Goal: Transaction & Acquisition: Purchase product/service

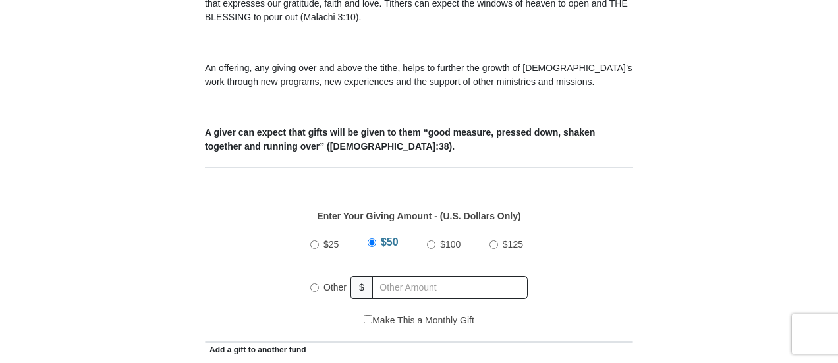
scroll to position [527, 0]
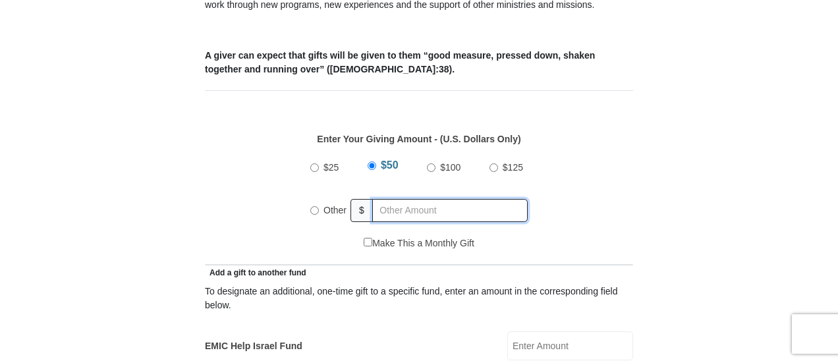
radio input "true"
click at [395, 199] on input "text" at bounding box center [452, 210] width 151 height 23
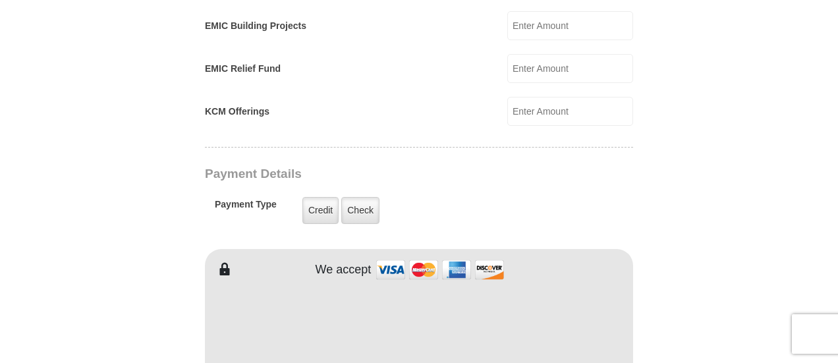
scroll to position [988, 0]
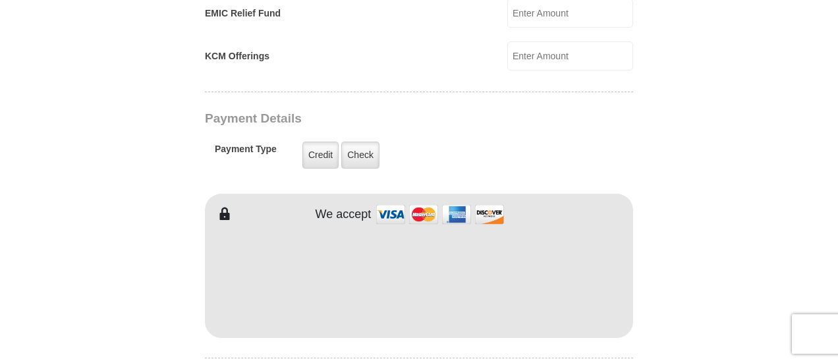
type input "77"
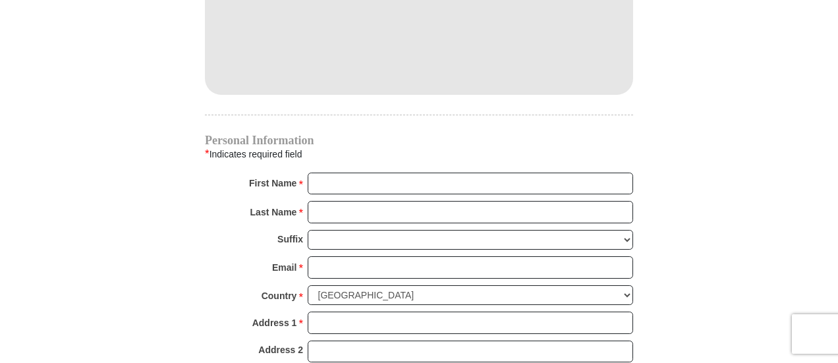
scroll to position [1252, 0]
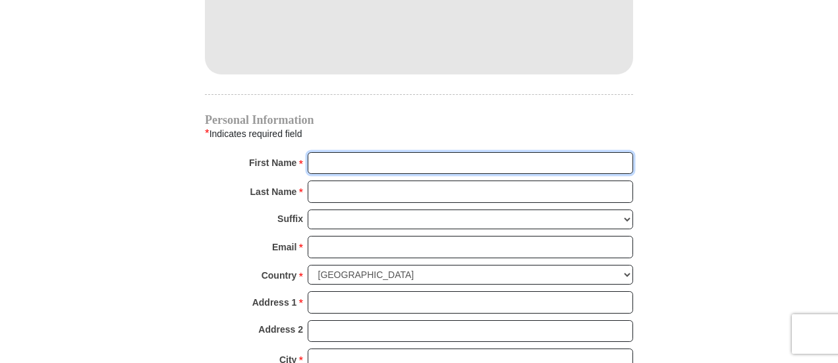
click at [352, 152] on input "First Name *" at bounding box center [470, 163] width 325 height 22
type input "Octavia"
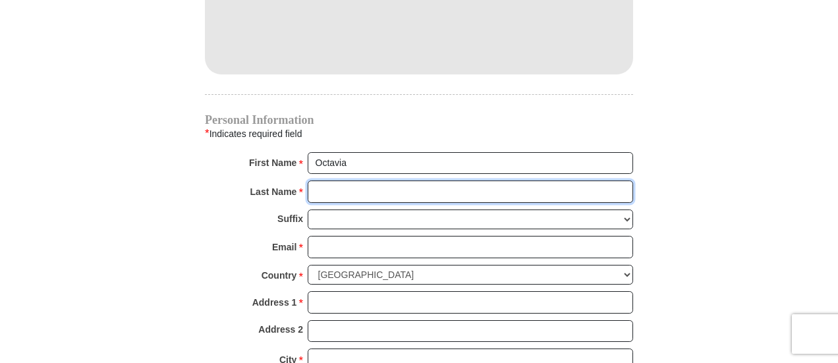
click at [368, 181] on input "Last Name *" at bounding box center [470, 192] width 325 height 22
type input "[PERSON_NAME]"
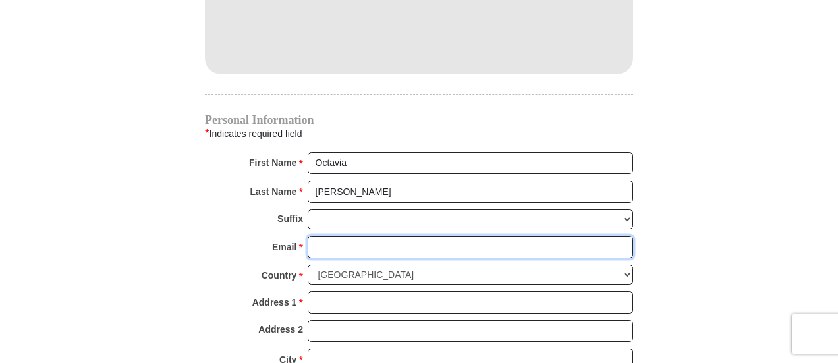
click at [325, 236] on input "Email *" at bounding box center [470, 247] width 325 height 22
type input "[PERSON_NAME][EMAIL_ADDRESS][DOMAIN_NAME]"
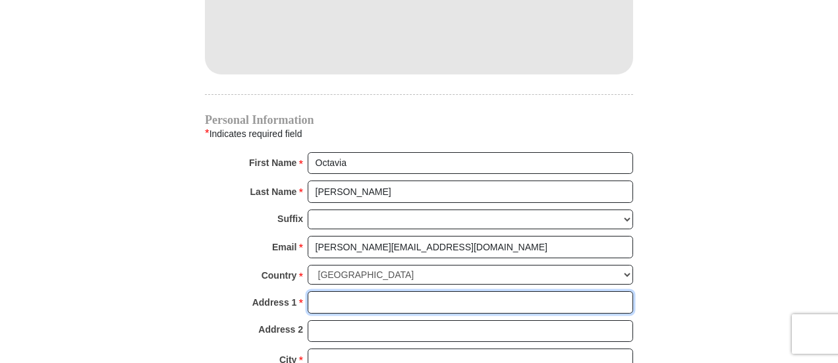
type input "[STREET_ADDRESS][PERSON_NAME]"
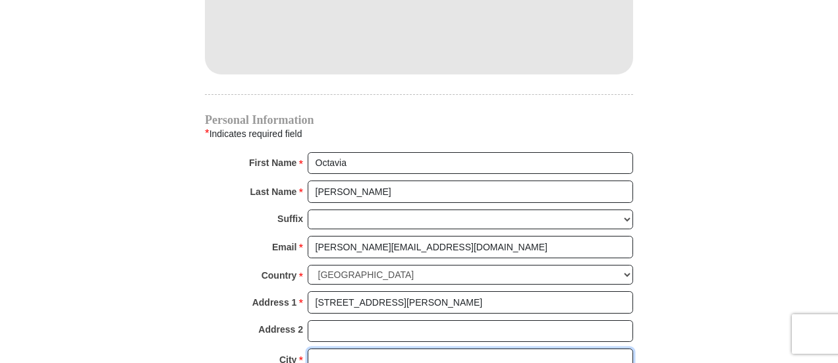
type input "[GEOGRAPHIC_DATA]"
select select "[GEOGRAPHIC_DATA]"
type input "76102"
type input "4694427992"
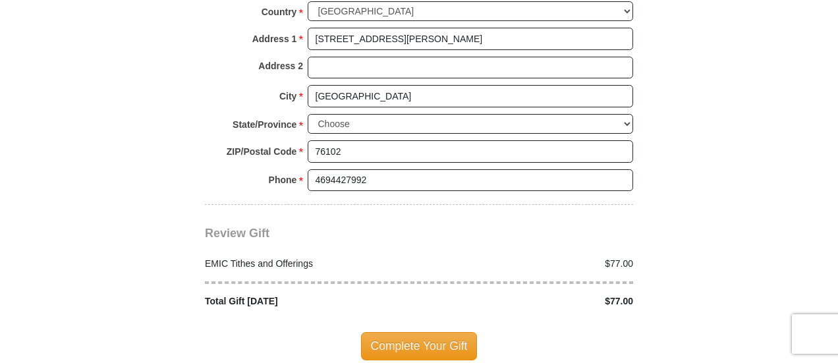
scroll to position [1581, 0]
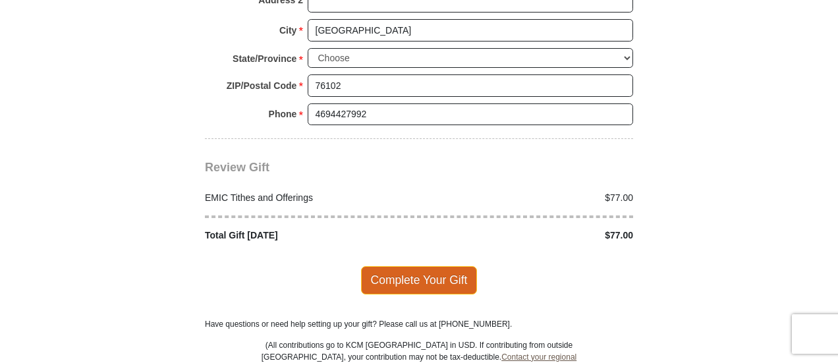
click at [420, 266] on span "Complete Your Gift" at bounding box center [419, 280] width 117 height 28
